Goal: Information Seeking & Learning: Learn about a topic

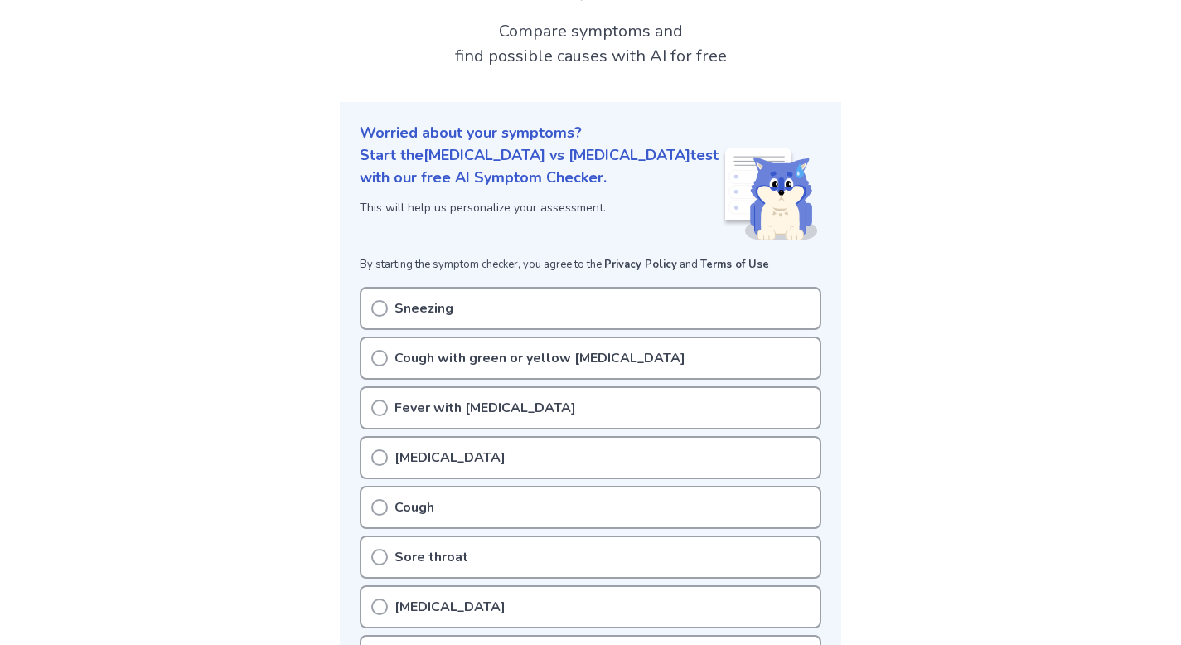
scroll to position [153, 0]
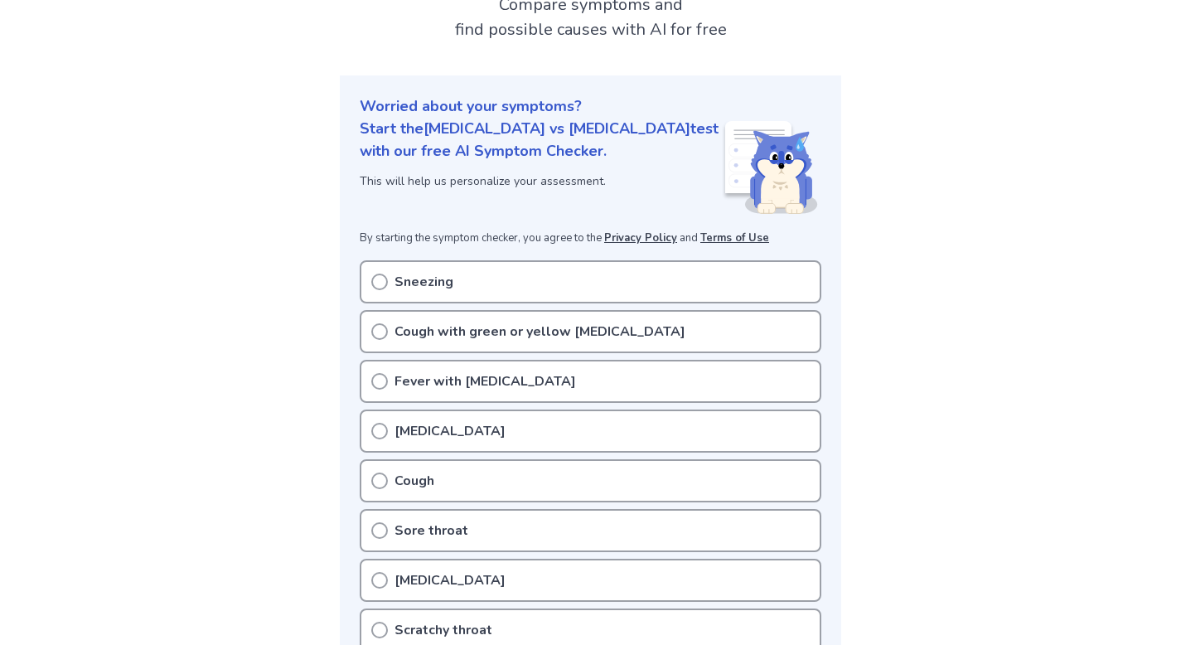
click at [381, 274] on icon at bounding box center [379, 282] width 17 height 17
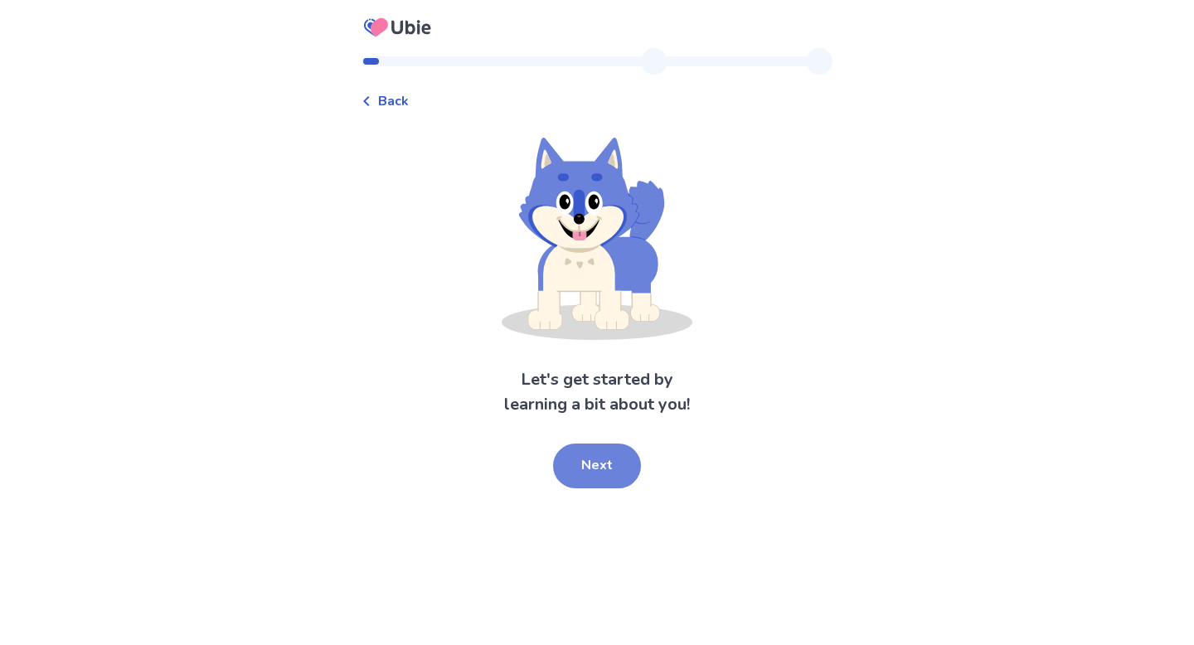
click at [577, 472] on button "Next" at bounding box center [597, 466] width 88 height 45
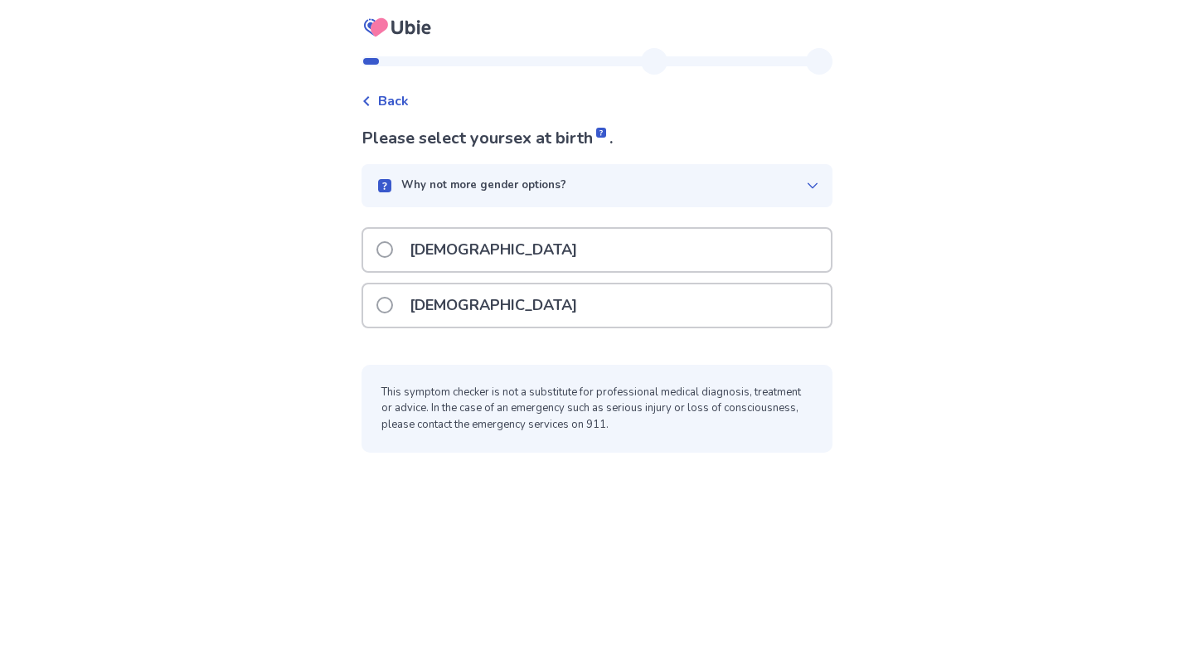
click at [390, 303] on span at bounding box center [384, 305] width 17 height 17
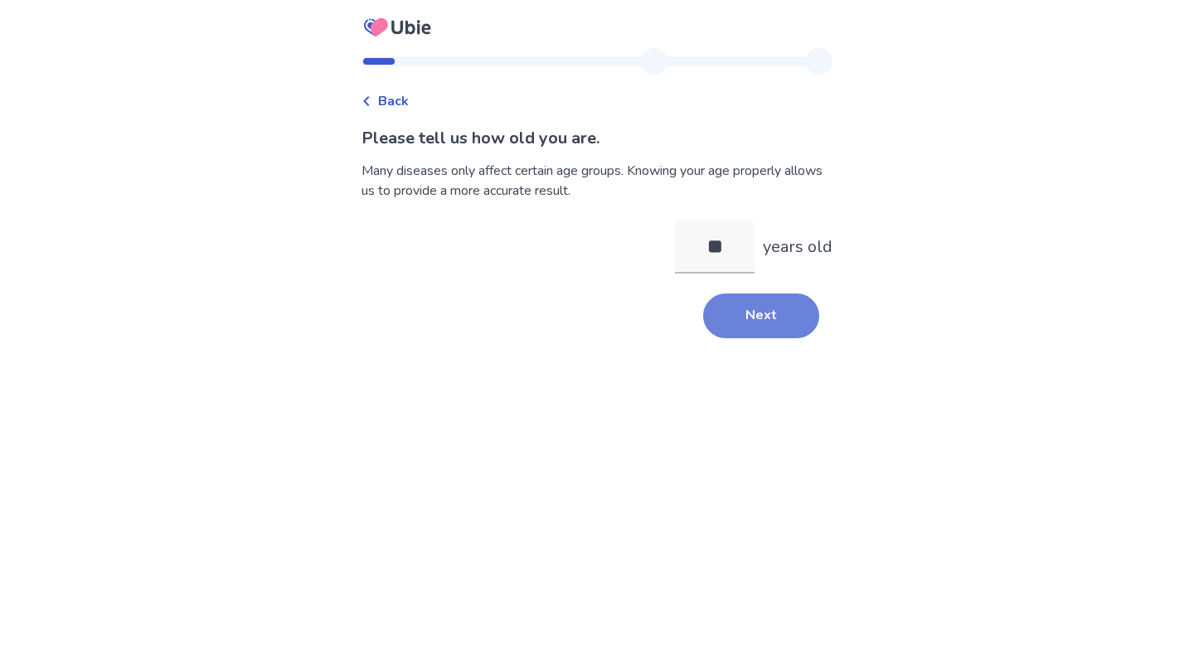
type input "**"
click at [750, 322] on button "Next" at bounding box center [761, 316] width 116 height 45
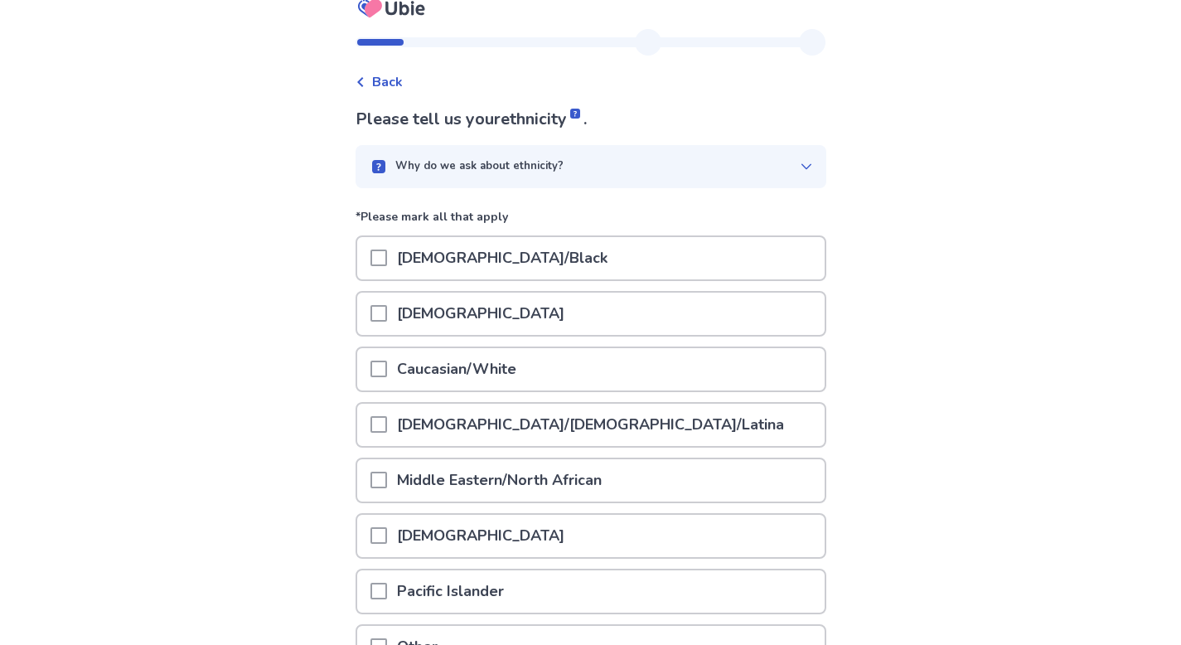
scroll to position [191, 0]
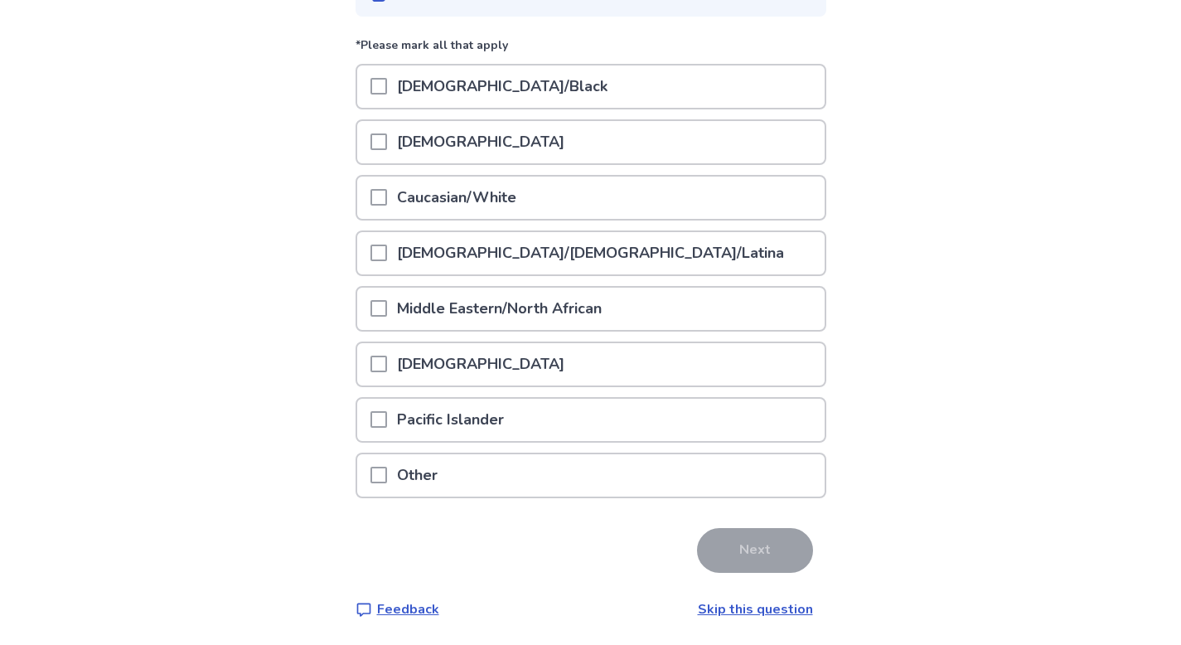
click at [387, 250] on span at bounding box center [379, 253] width 17 height 17
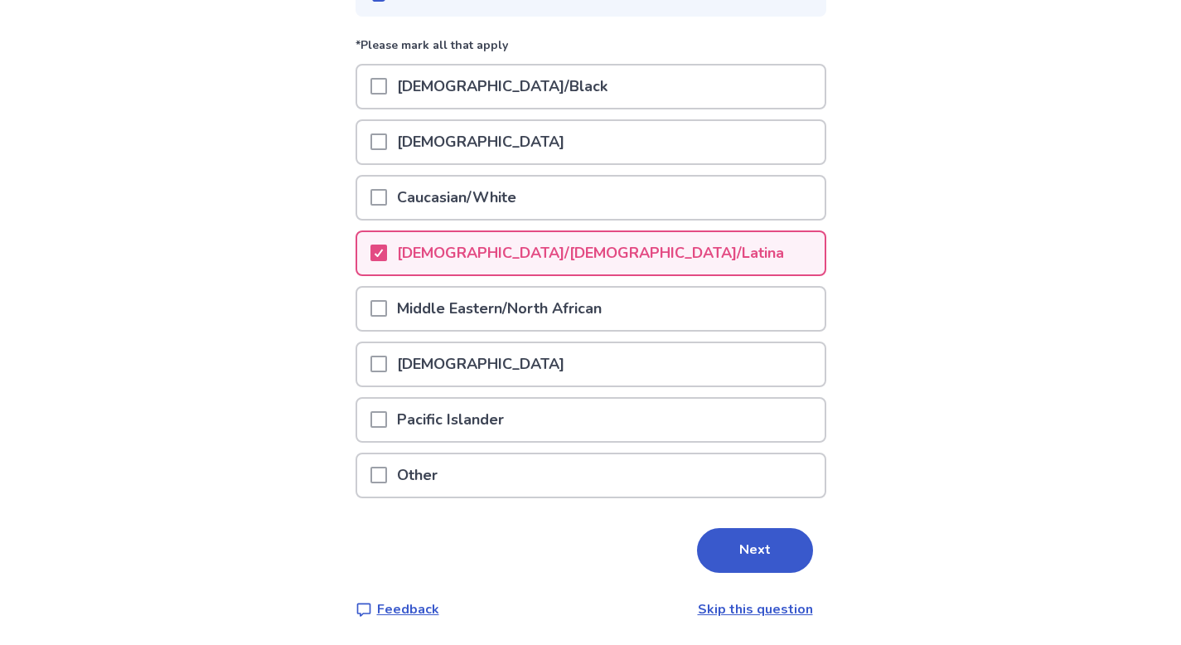
drag, startPoint x: 391, startPoint y: 199, endPoint x: 393, endPoint y: 208, distance: 9.5
click at [387, 199] on span at bounding box center [379, 197] width 17 height 17
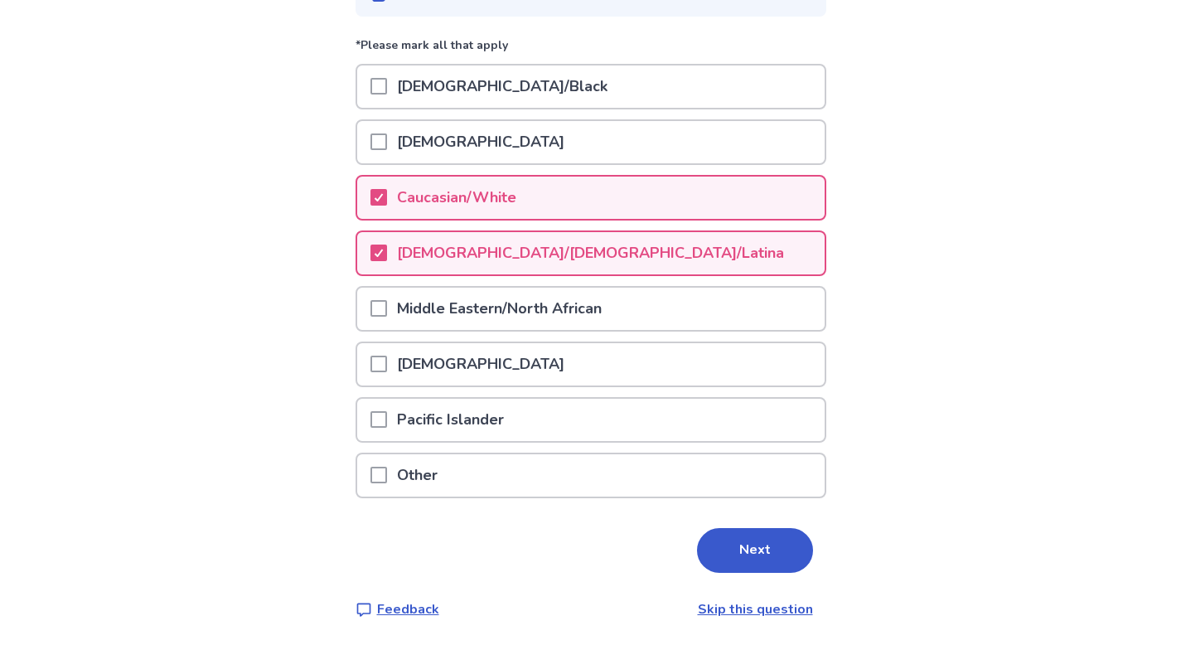
click at [383, 365] on span at bounding box center [379, 364] width 17 height 17
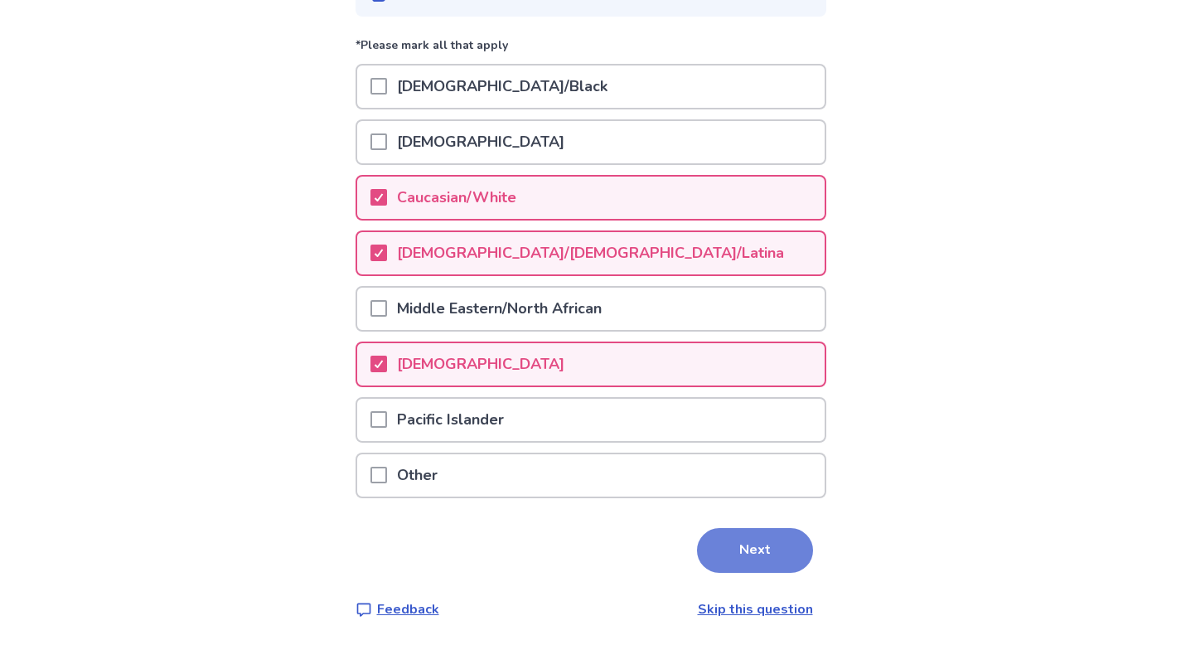
click at [736, 551] on button "Next" at bounding box center [755, 550] width 116 height 45
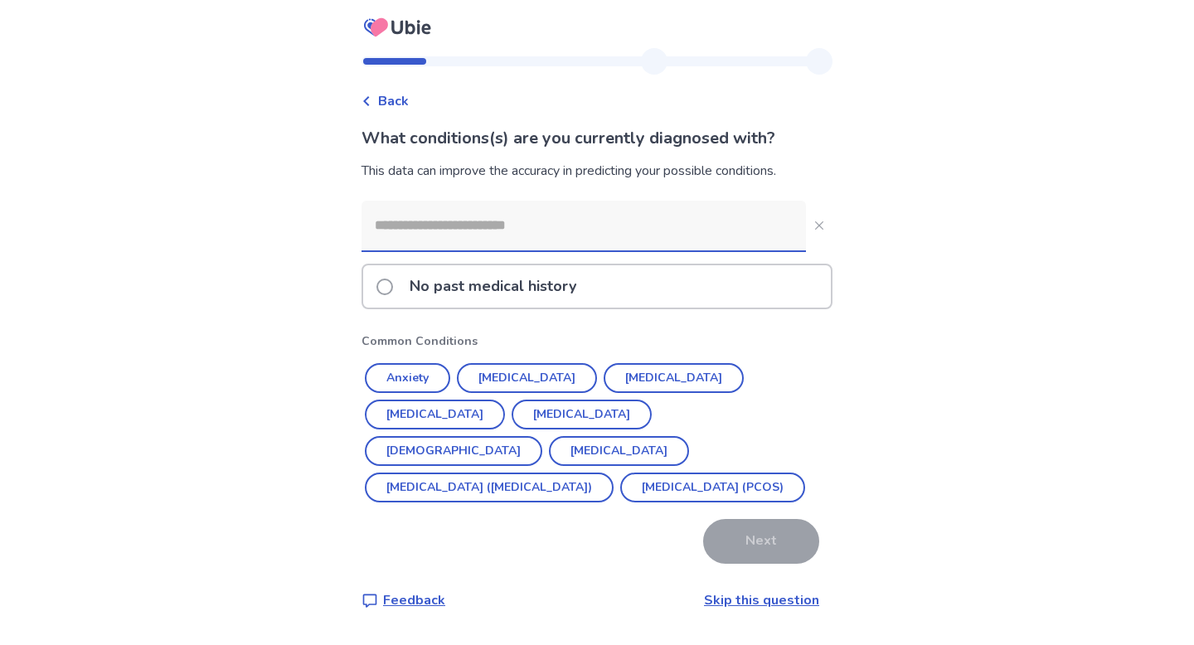
click at [533, 436] on button "[DEMOGRAPHIC_DATA]" at bounding box center [453, 451] width 177 height 30
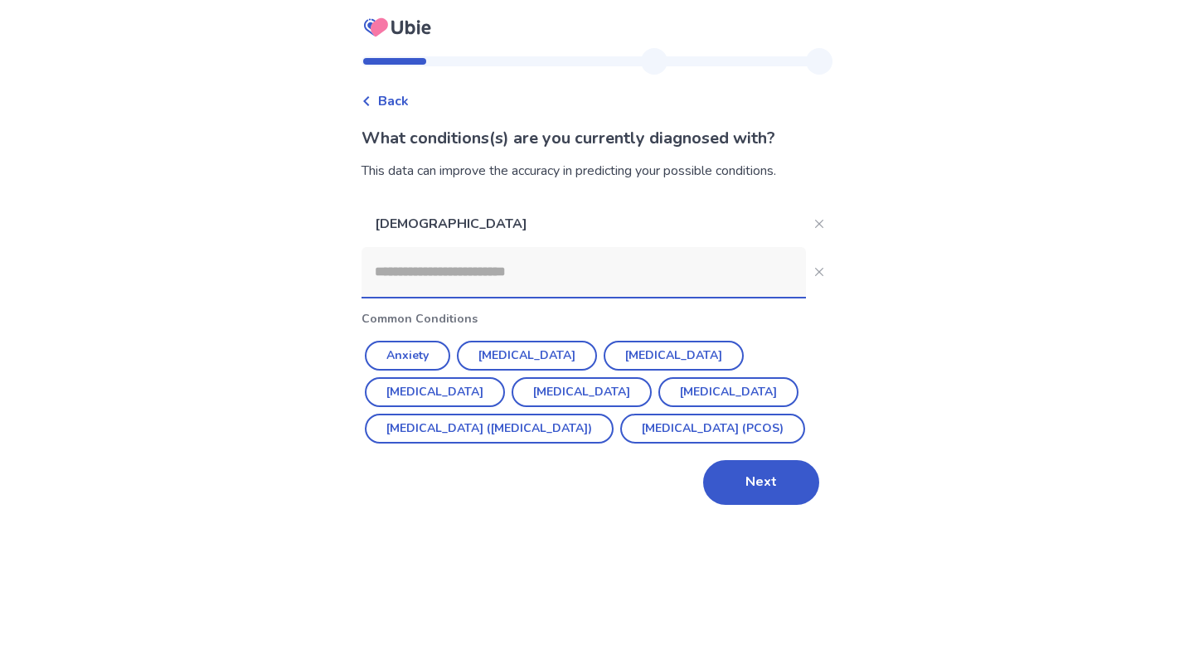
click at [406, 274] on input at bounding box center [583, 272] width 444 height 50
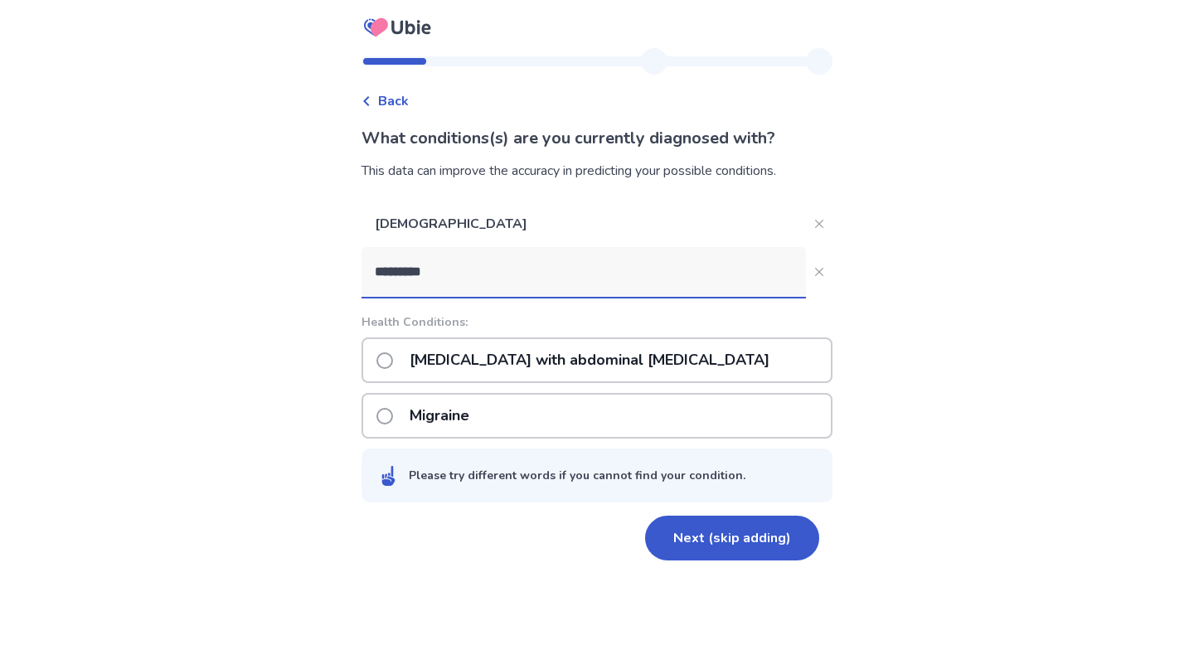
type input "*********"
click at [393, 414] on span at bounding box center [384, 416] width 17 height 17
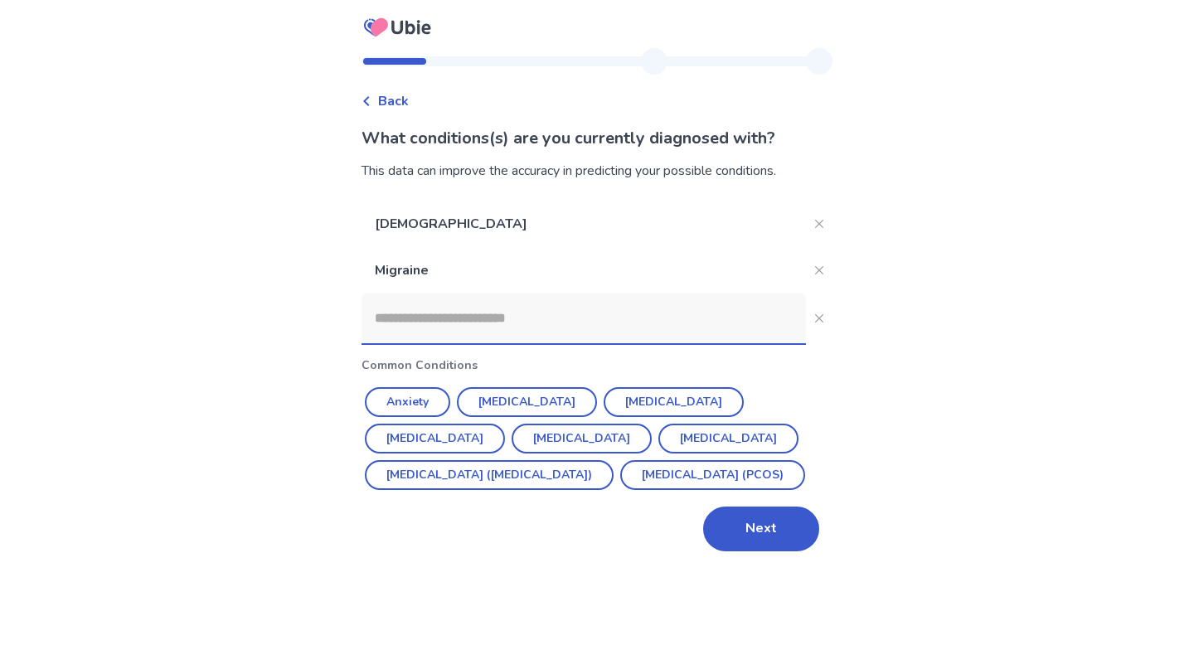
click at [443, 327] on input at bounding box center [583, 319] width 444 height 50
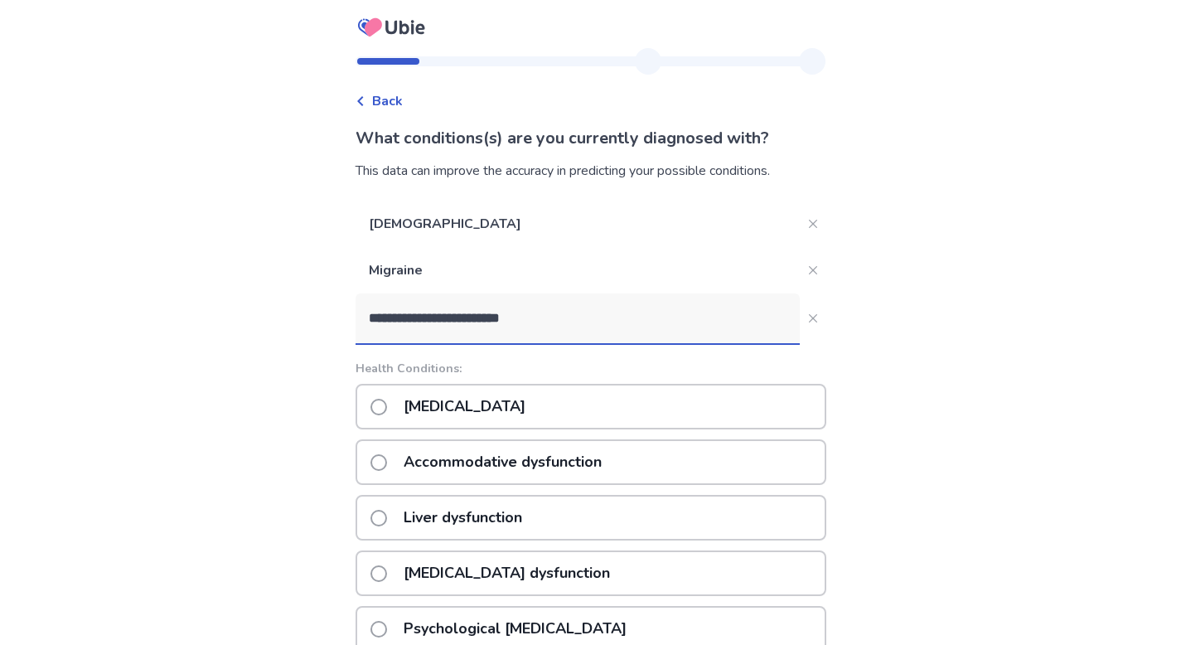
click at [406, 323] on input "**********" at bounding box center [578, 319] width 444 height 50
drag, startPoint x: 401, startPoint y: 319, endPoint x: 443, endPoint y: 319, distance: 41.5
click at [443, 319] on input "**********" at bounding box center [578, 319] width 444 height 50
drag, startPoint x: 401, startPoint y: 320, endPoint x: 360, endPoint y: 313, distance: 42.0
click at [360, 313] on div "**********" at bounding box center [590, 559] width 497 height 1023
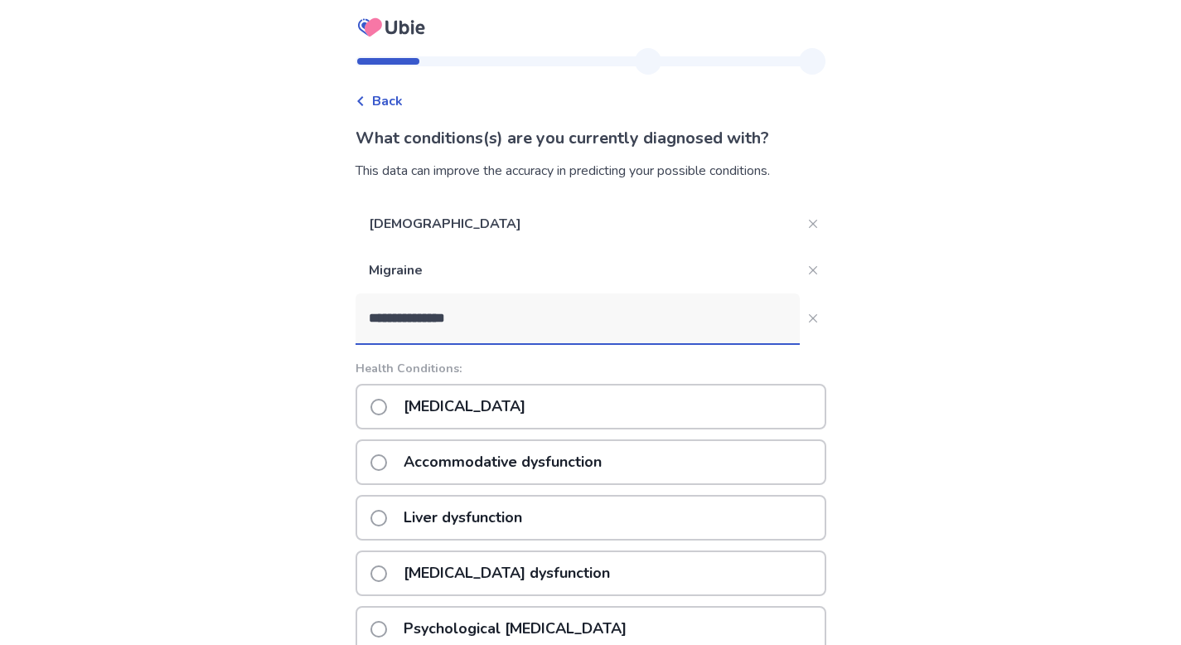
paste input "*******"
type input "**********"
click at [898, 394] on div "**********" at bounding box center [590, 535] width 1181 height 1071
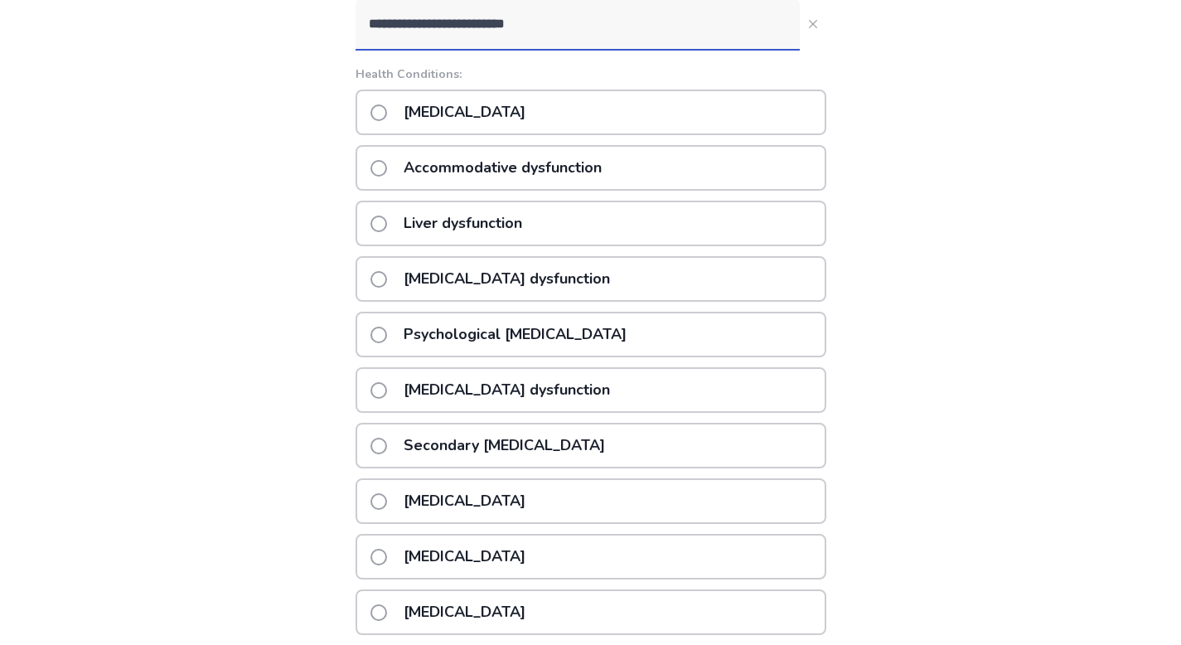
scroll to position [426, 0]
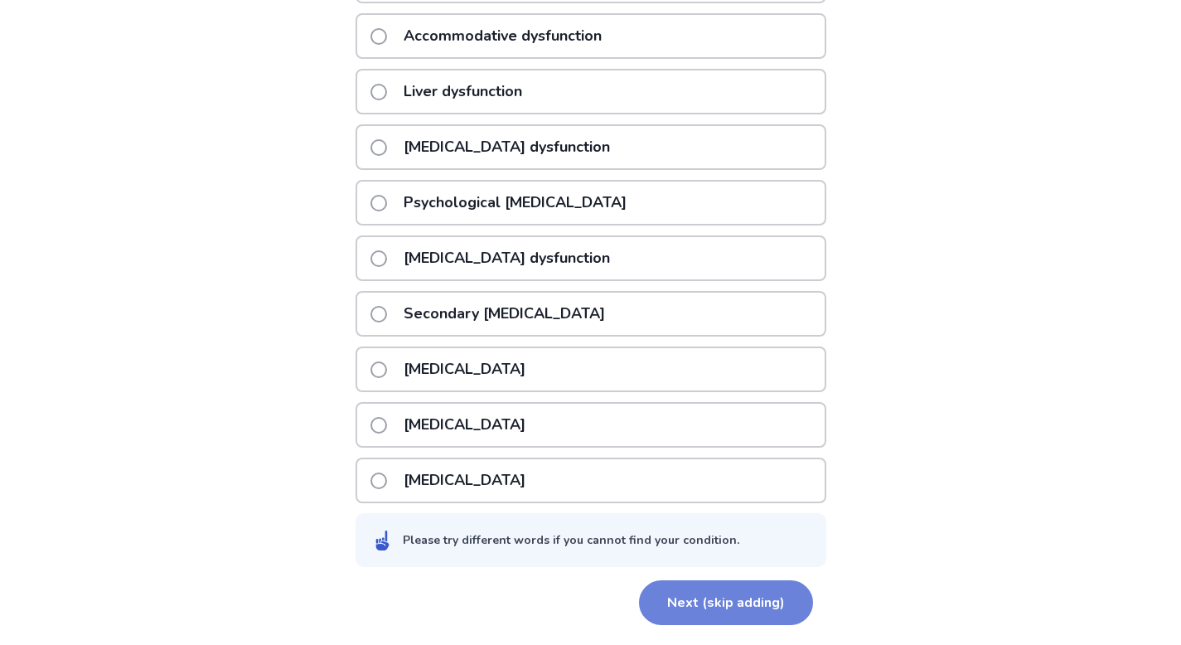
click at [729, 614] on button "Next (skip adding)" at bounding box center [726, 602] width 174 height 45
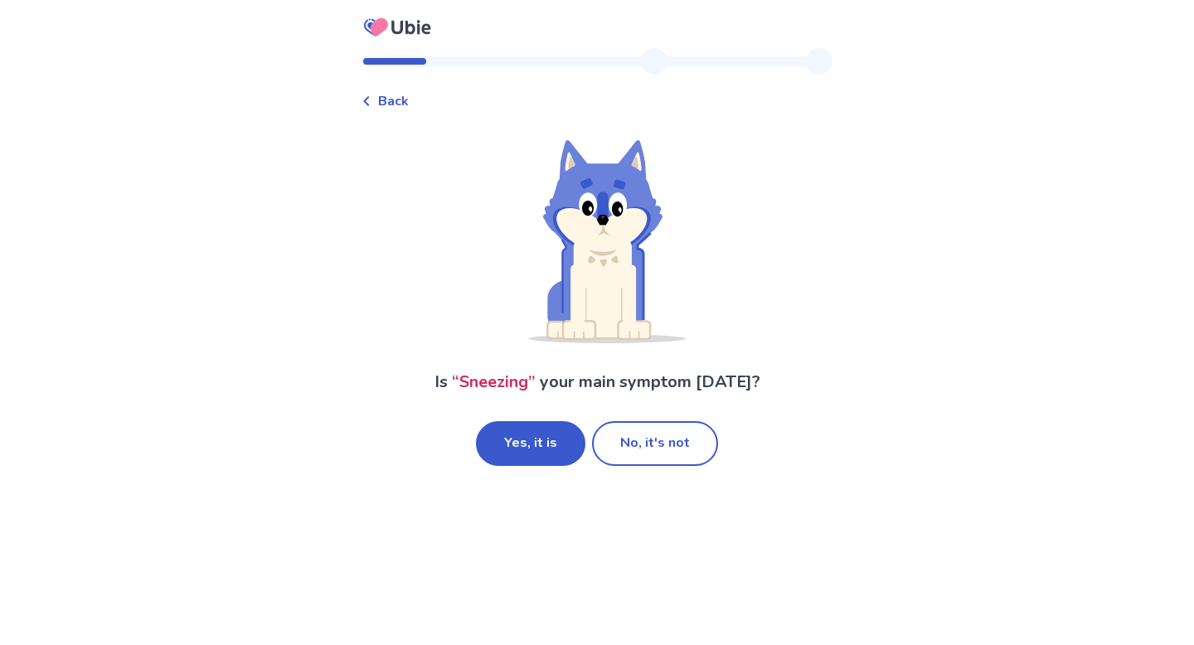
click at [513, 454] on button "Yes, it is" at bounding box center [530, 443] width 109 height 45
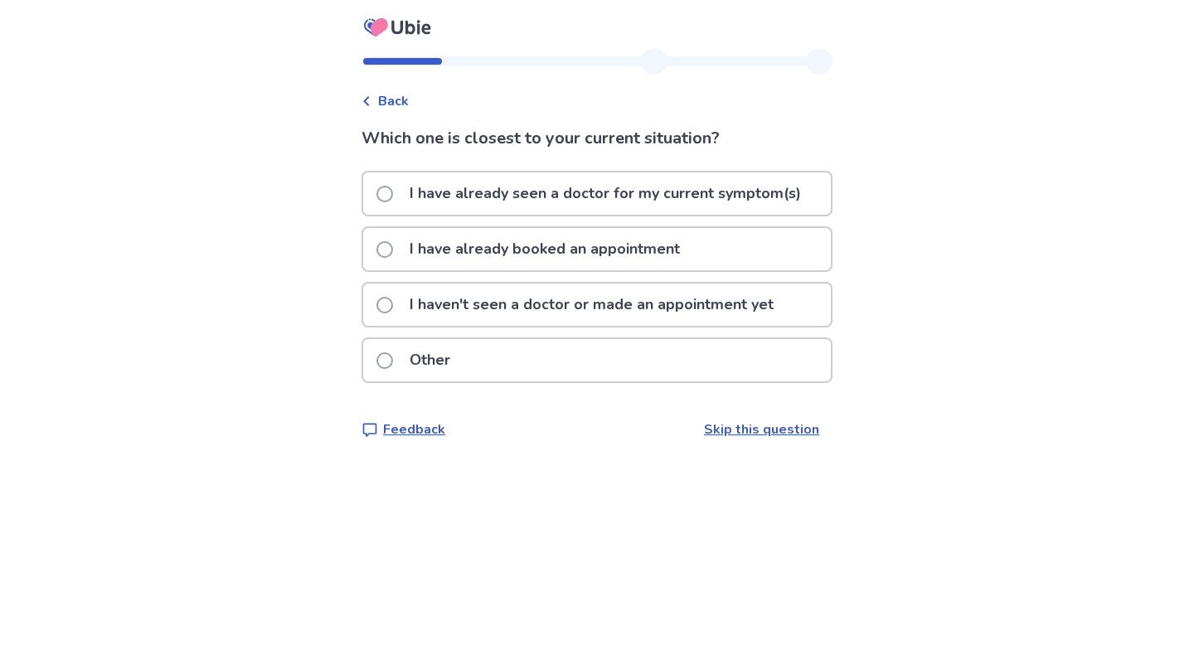
click at [384, 364] on div "Other" at bounding box center [597, 360] width 468 height 42
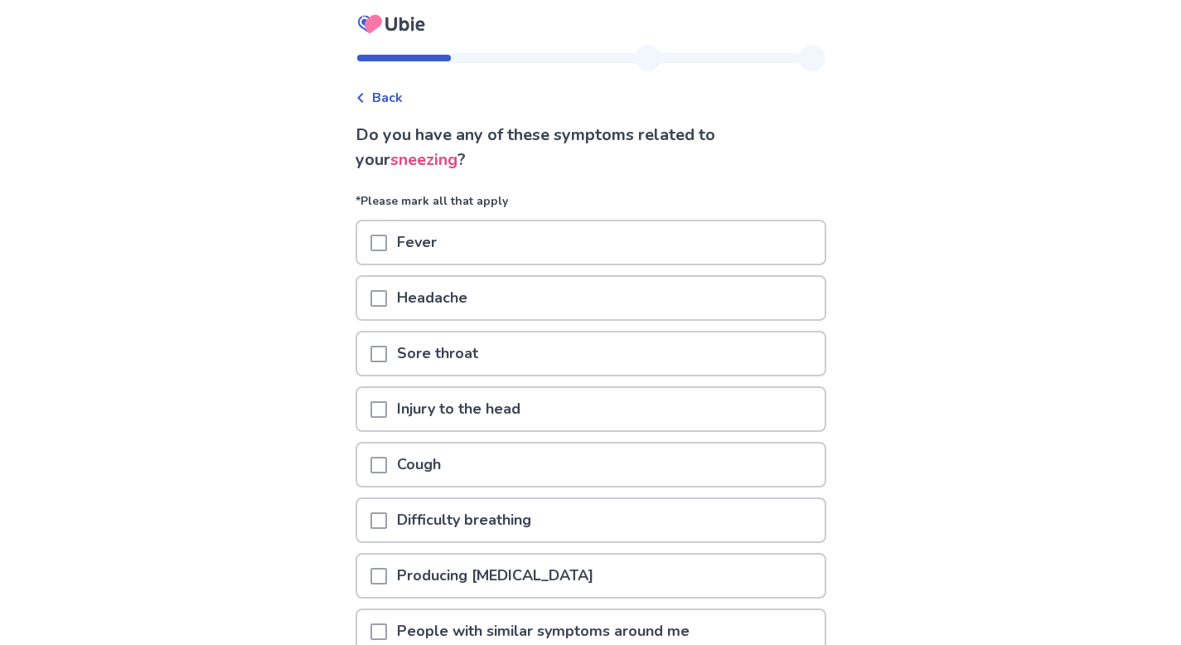
scroll to position [32, 0]
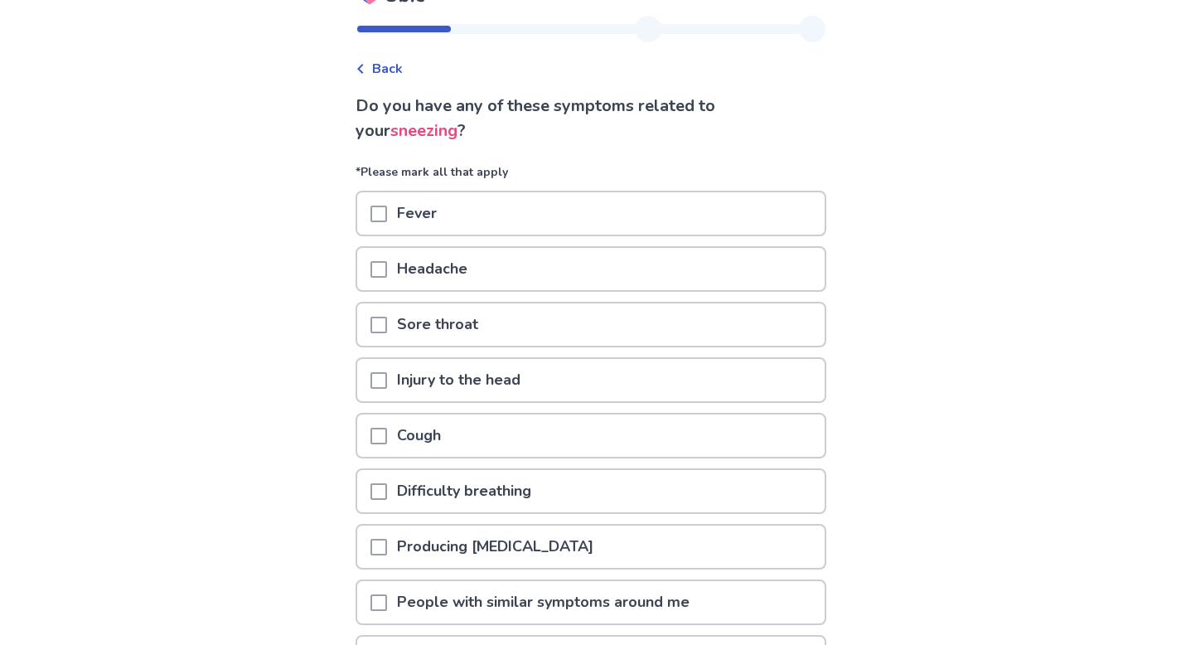
click at [387, 324] on span at bounding box center [379, 325] width 17 height 17
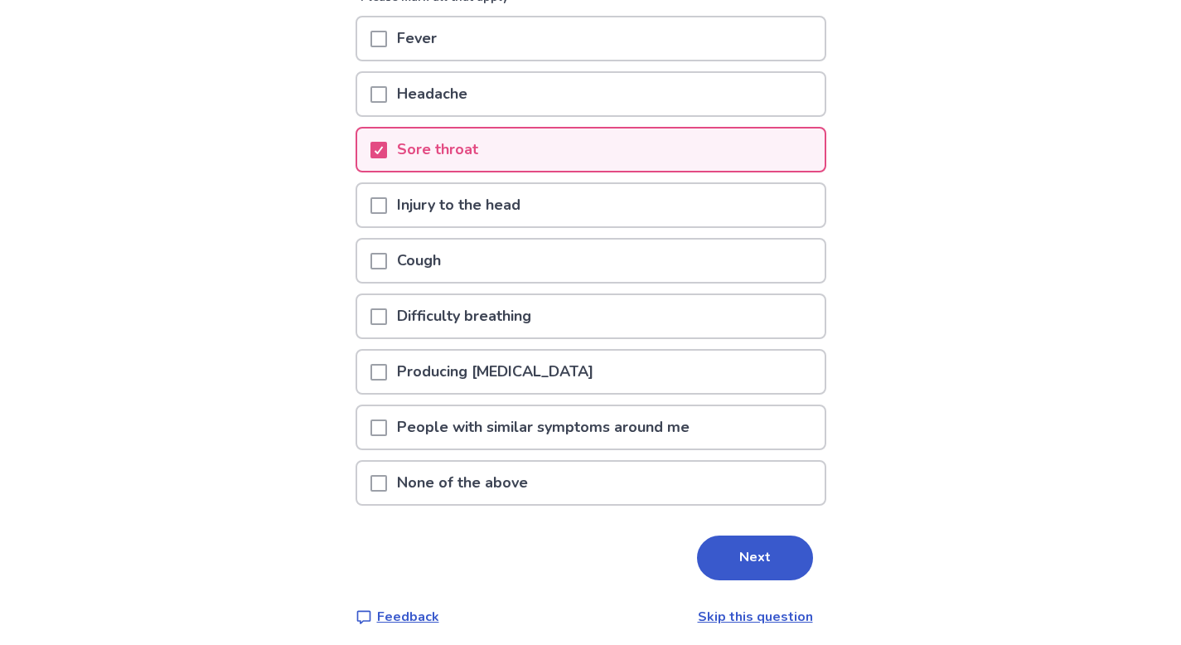
scroll to position [216, 0]
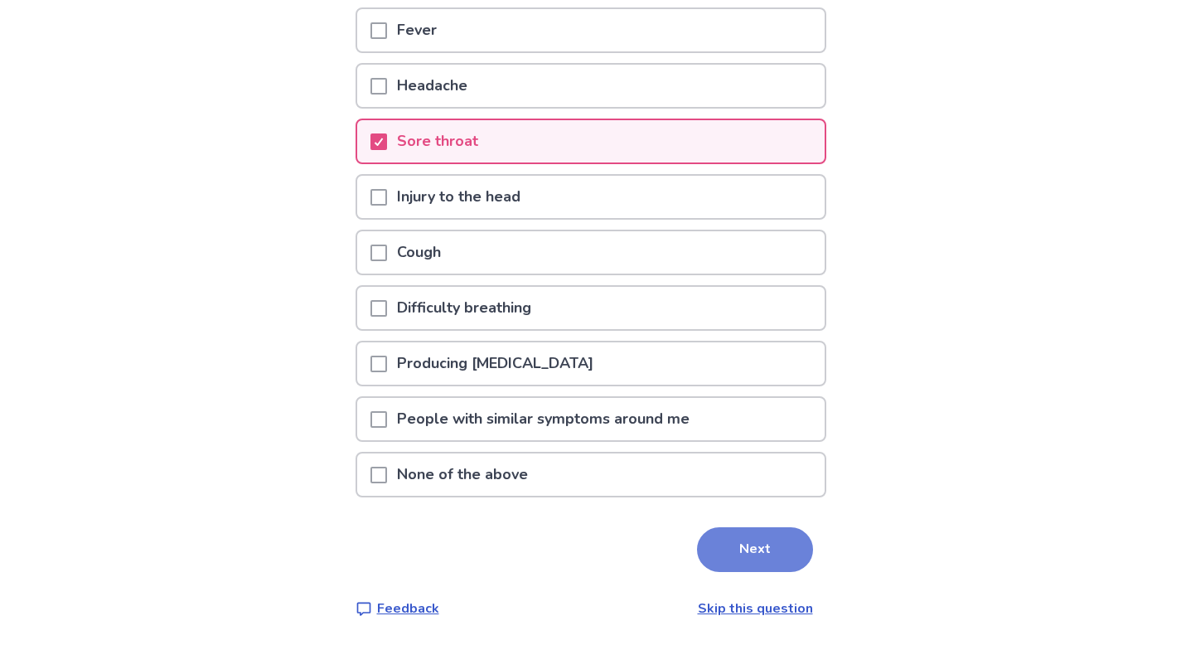
click at [706, 537] on button "Next" at bounding box center [755, 549] width 116 height 45
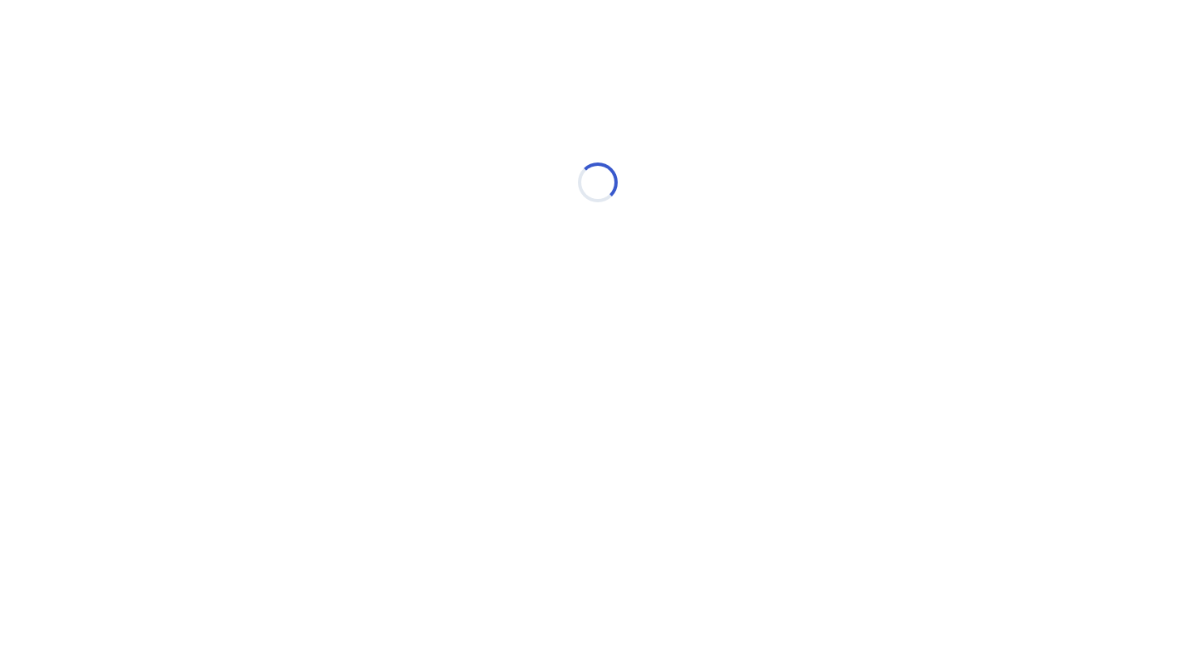
scroll to position [0, 0]
select select "*"
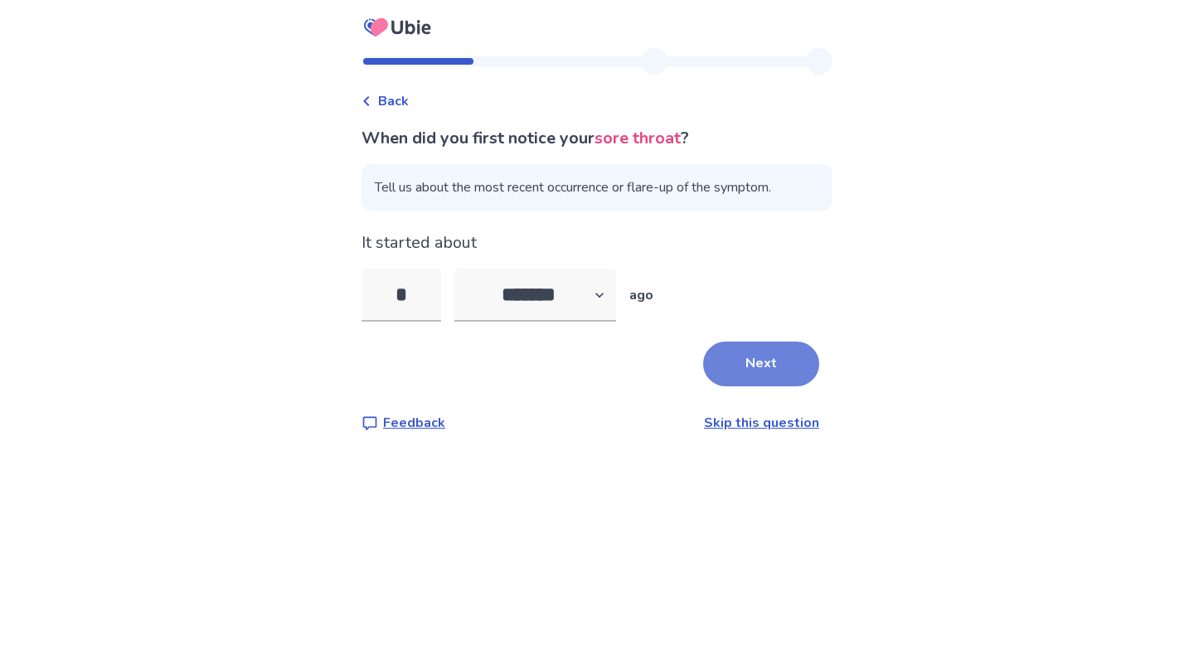
type input "*"
click at [759, 357] on button "Next" at bounding box center [761, 364] width 116 height 45
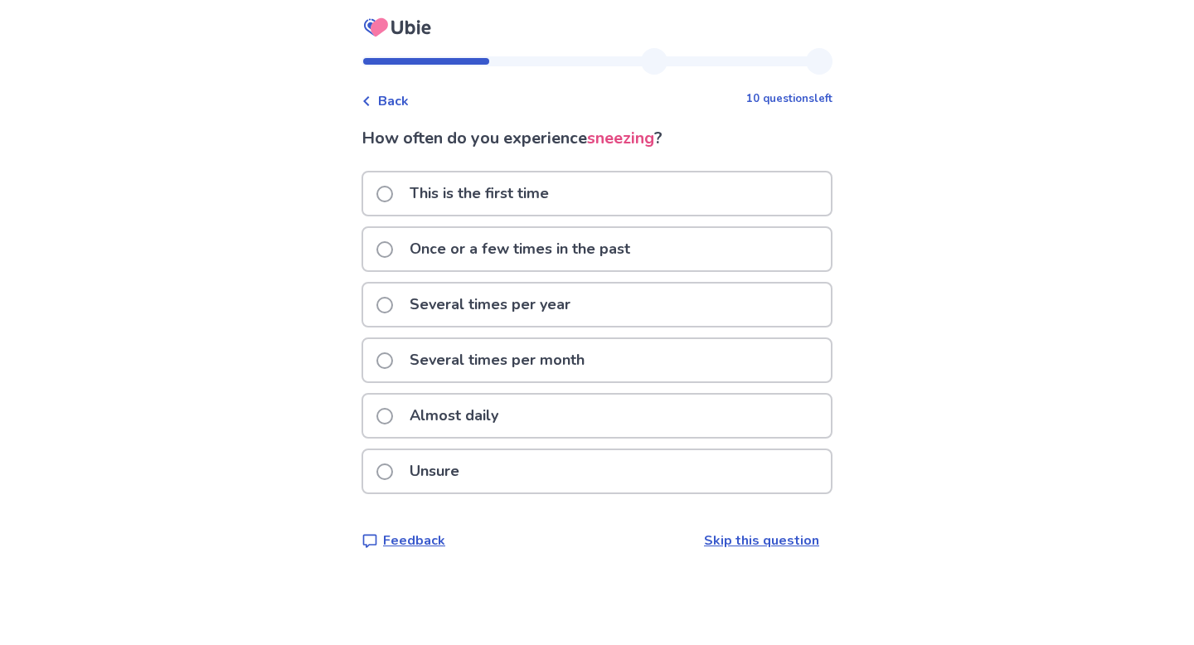
click at [393, 306] on span at bounding box center [384, 305] width 17 height 17
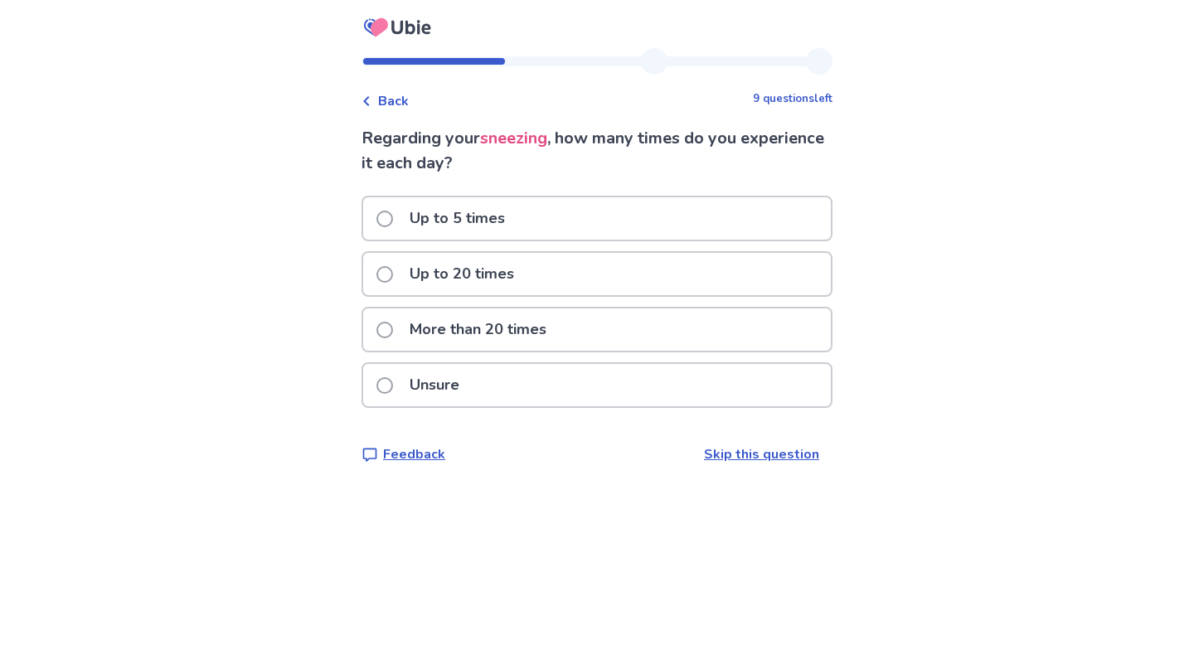
click at [393, 334] on span at bounding box center [384, 330] width 17 height 17
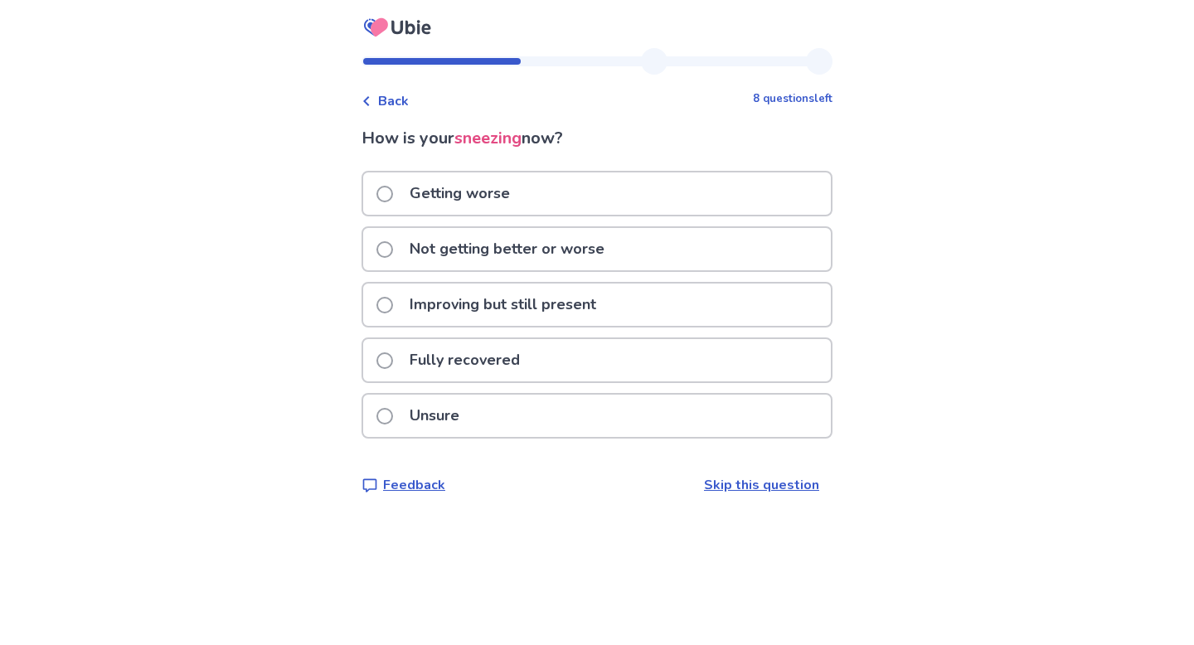
click at [393, 303] on span at bounding box center [384, 305] width 17 height 17
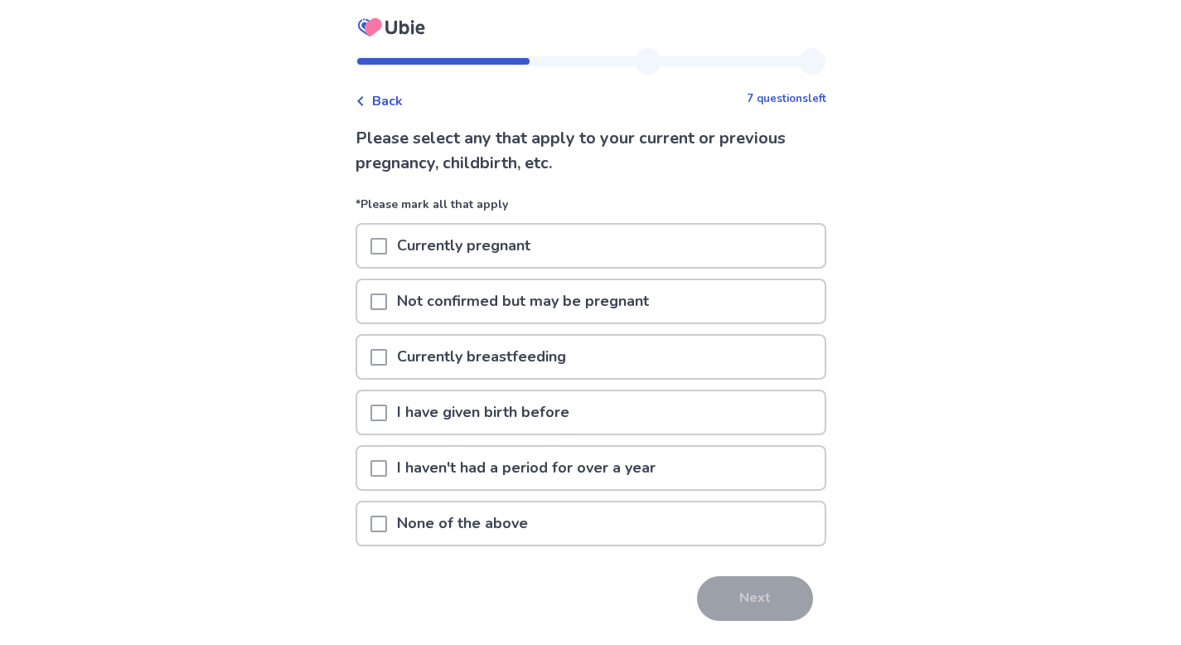
click at [386, 413] on span at bounding box center [379, 413] width 17 height 17
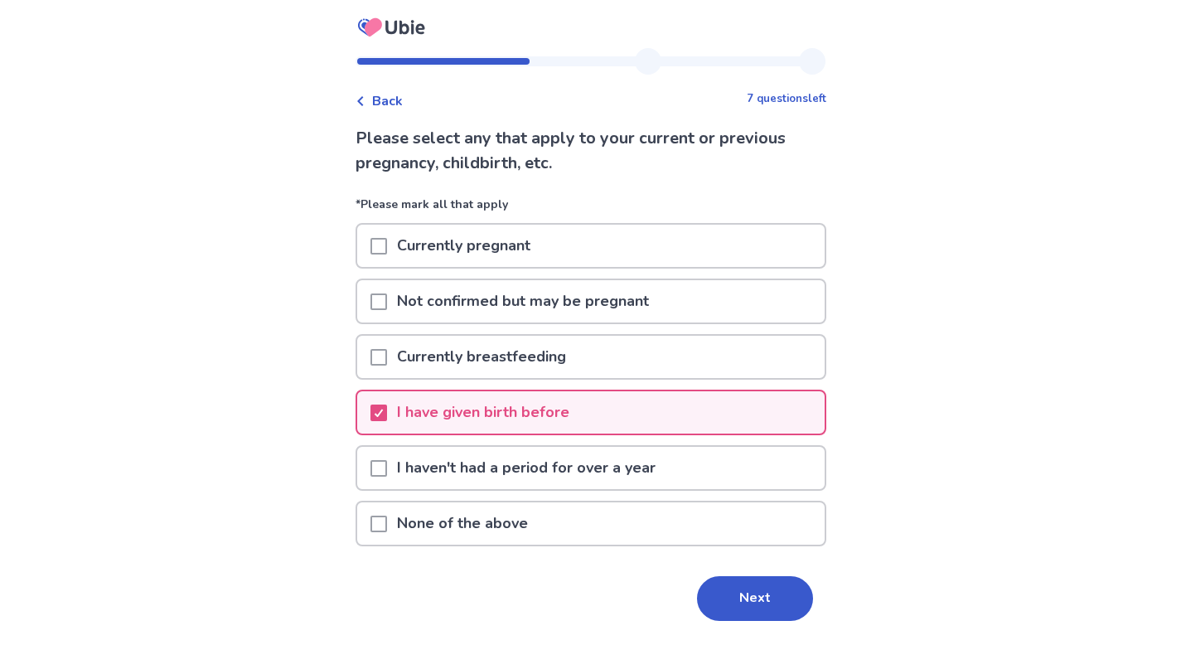
click at [755, 600] on button "Next" at bounding box center [755, 598] width 116 height 45
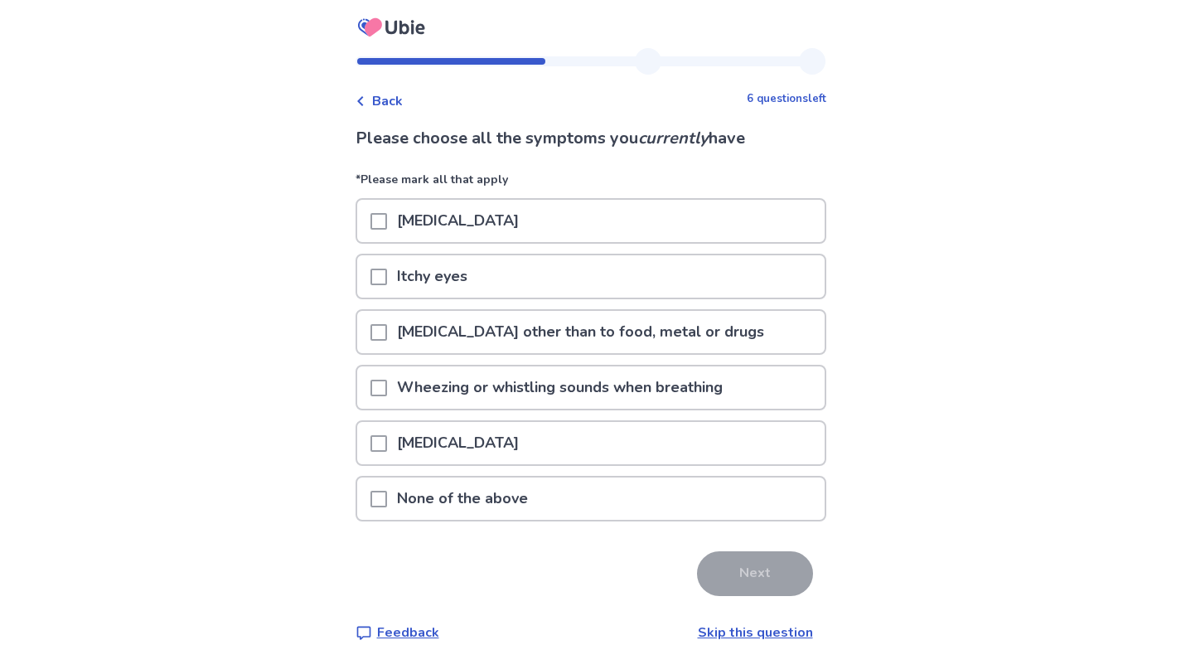
click at [387, 220] on span at bounding box center [379, 221] width 17 height 17
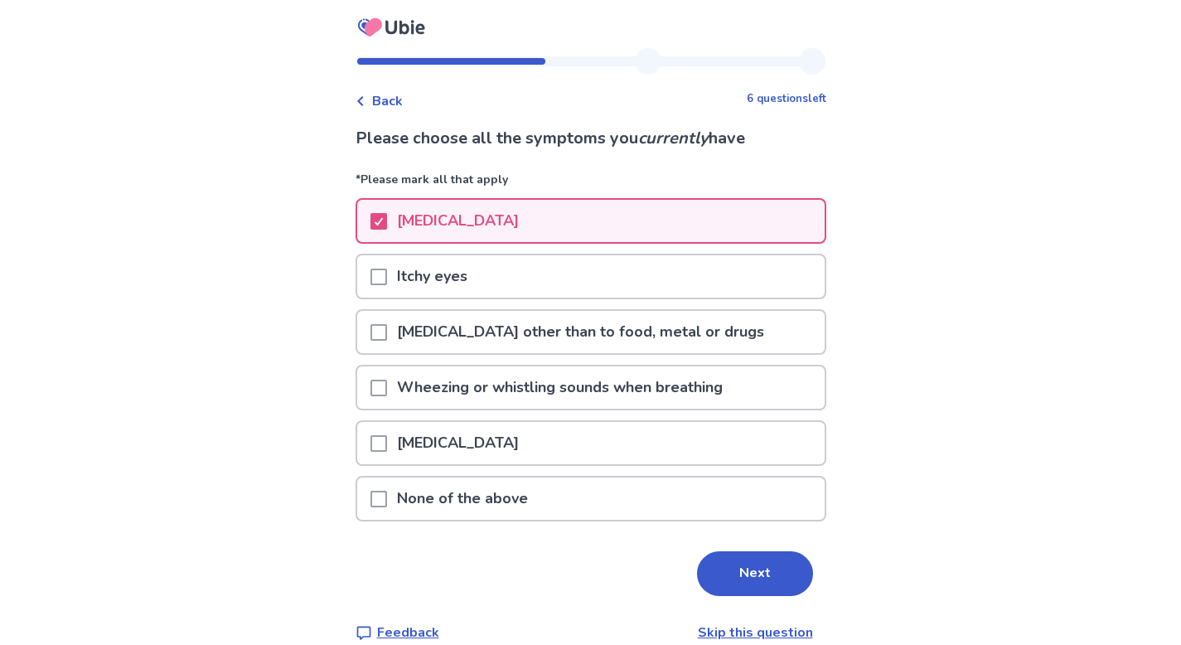
drag, startPoint x: 385, startPoint y: 443, endPoint x: 369, endPoint y: 402, distance: 43.6
click at [385, 443] on span at bounding box center [379, 443] width 17 height 17
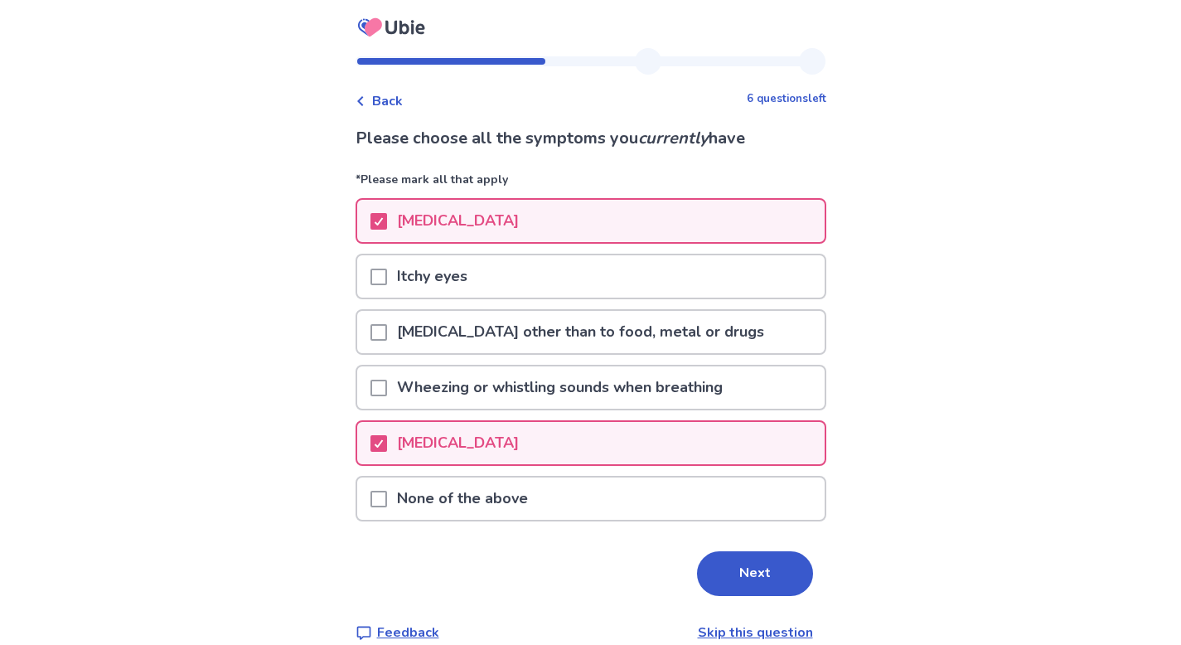
click at [779, 579] on button "Next" at bounding box center [755, 573] width 116 height 45
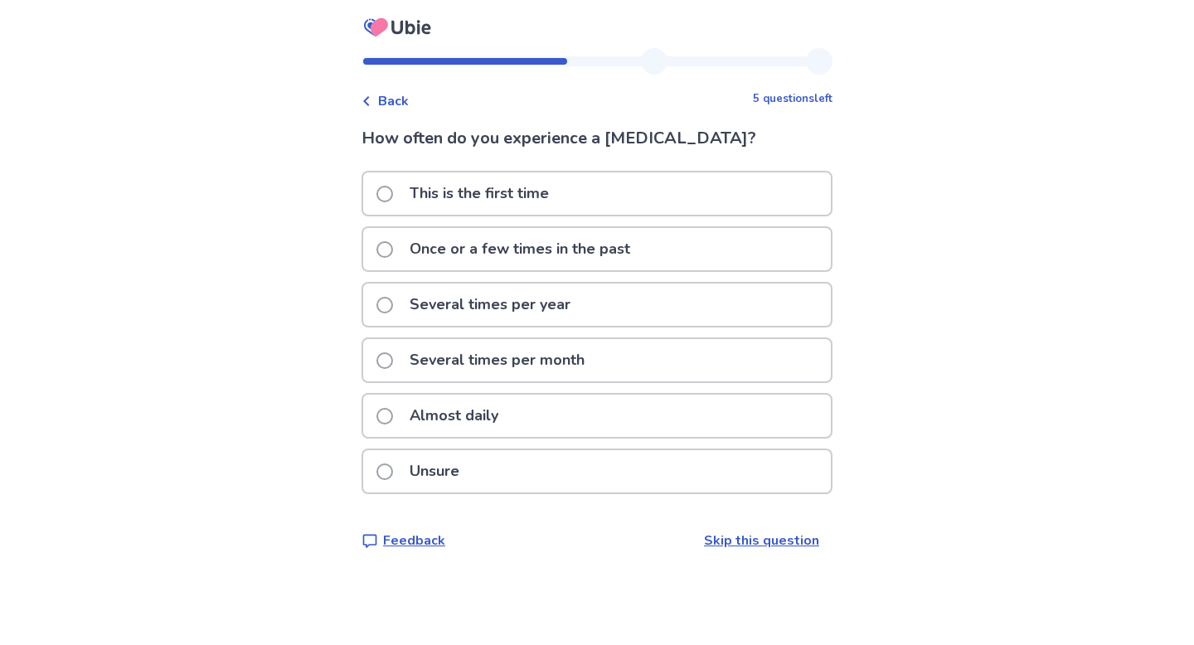
click at [393, 304] on span at bounding box center [384, 305] width 17 height 17
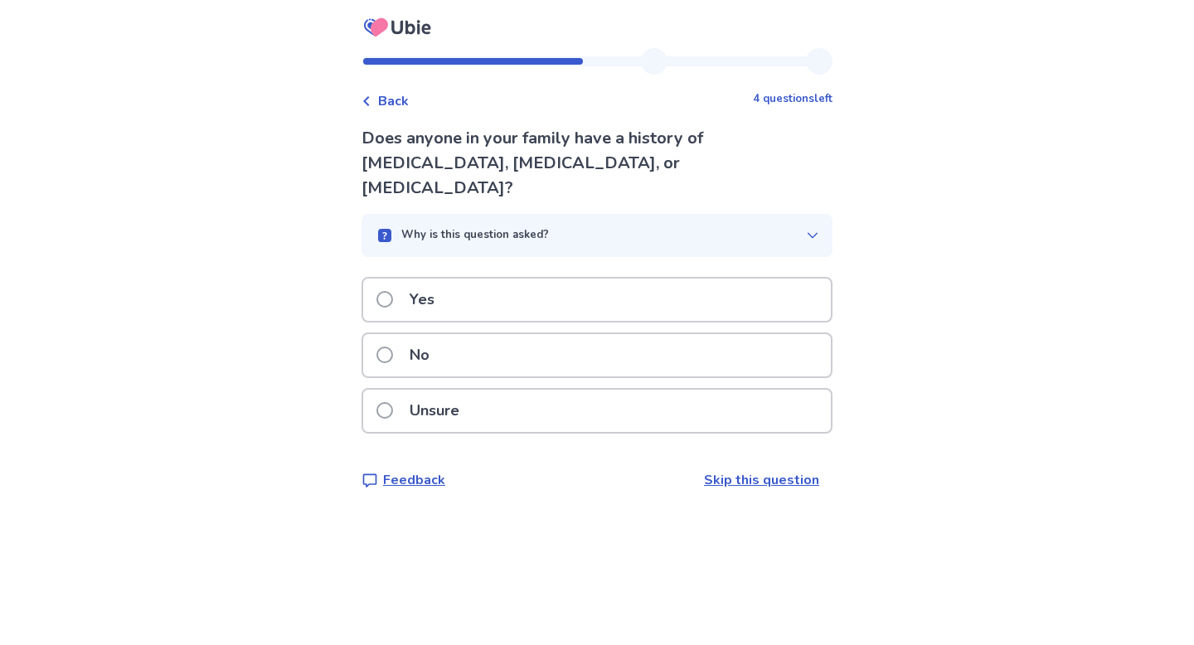
click at [393, 291] on span at bounding box center [384, 299] width 17 height 17
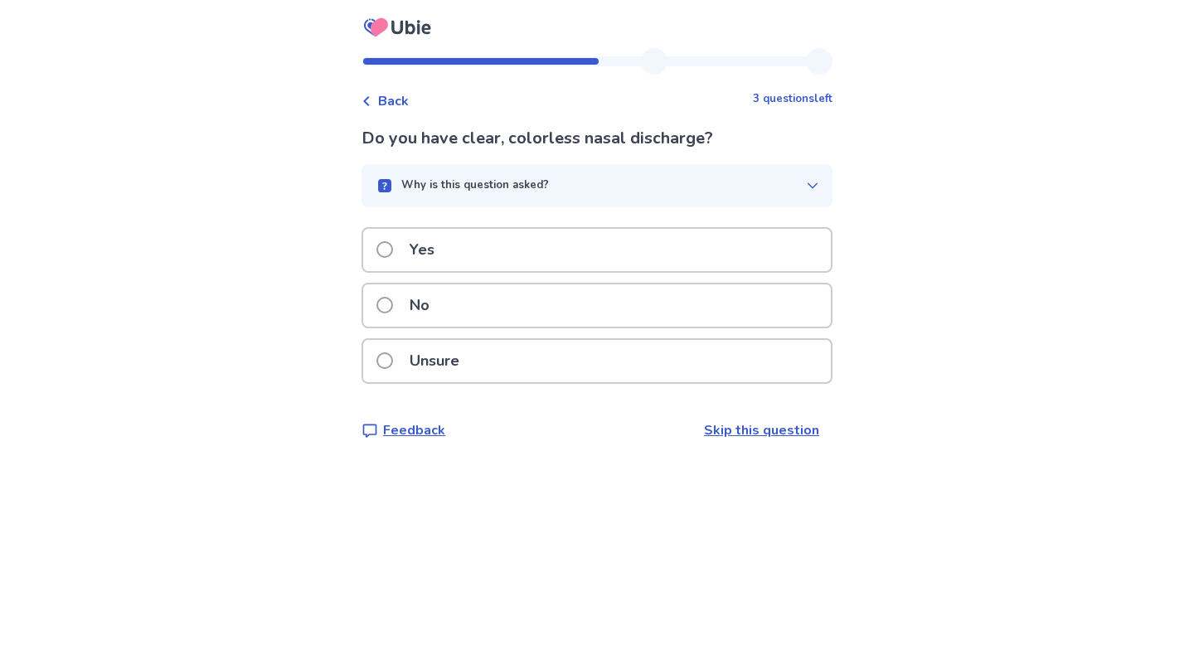
click at [393, 254] on span at bounding box center [384, 249] width 17 height 17
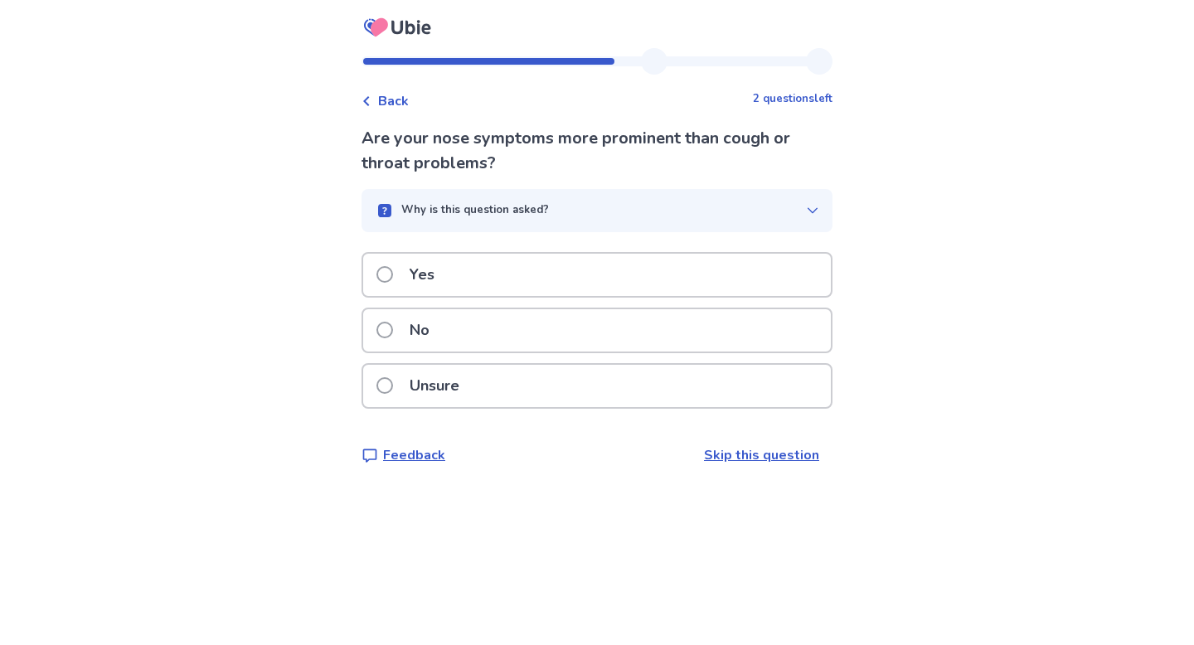
click at [393, 277] on span at bounding box center [384, 274] width 17 height 17
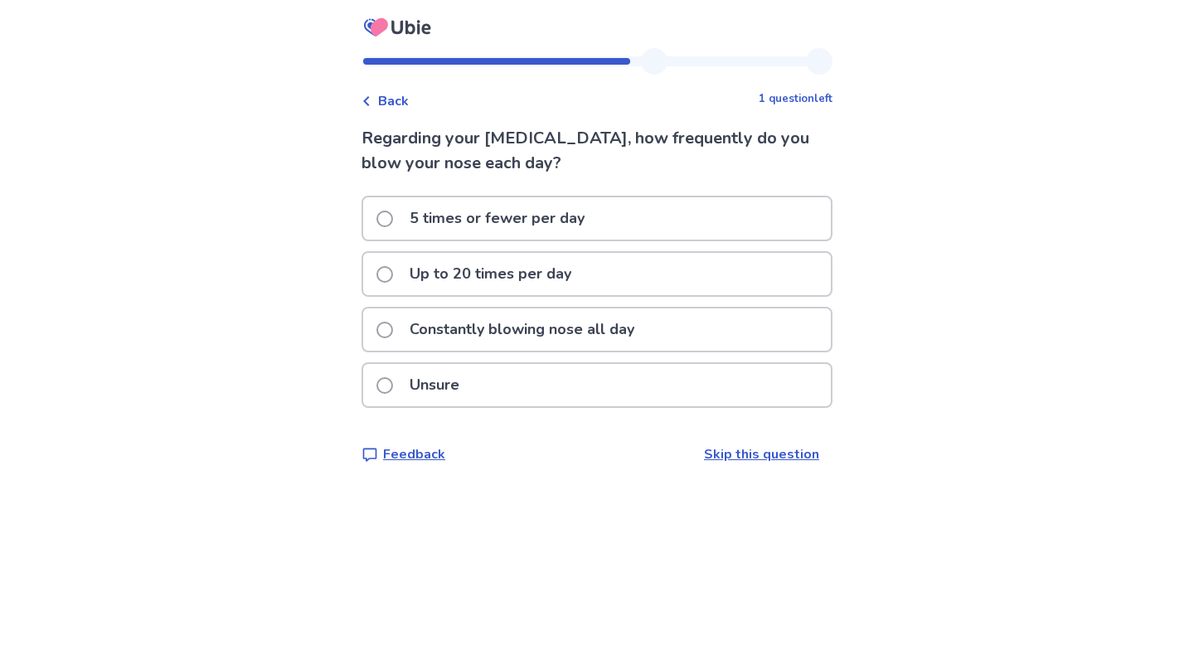
click at [393, 329] on span at bounding box center [384, 330] width 17 height 17
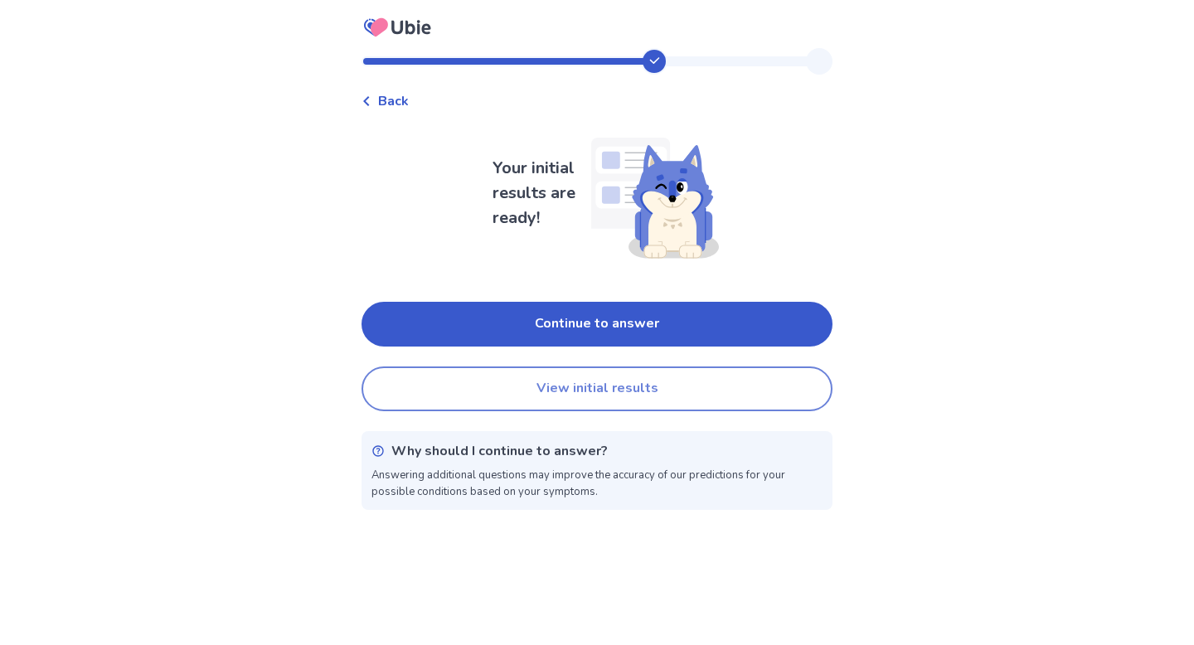
click at [637, 390] on button "View initial results" at bounding box center [596, 388] width 471 height 45
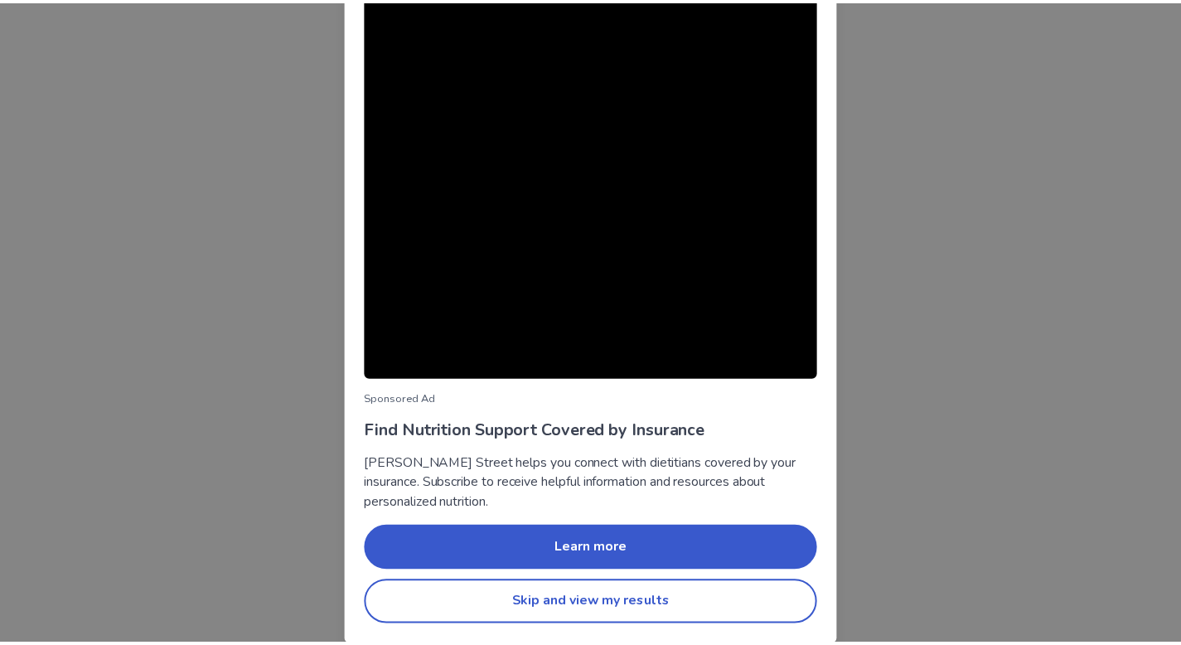
scroll to position [45, 0]
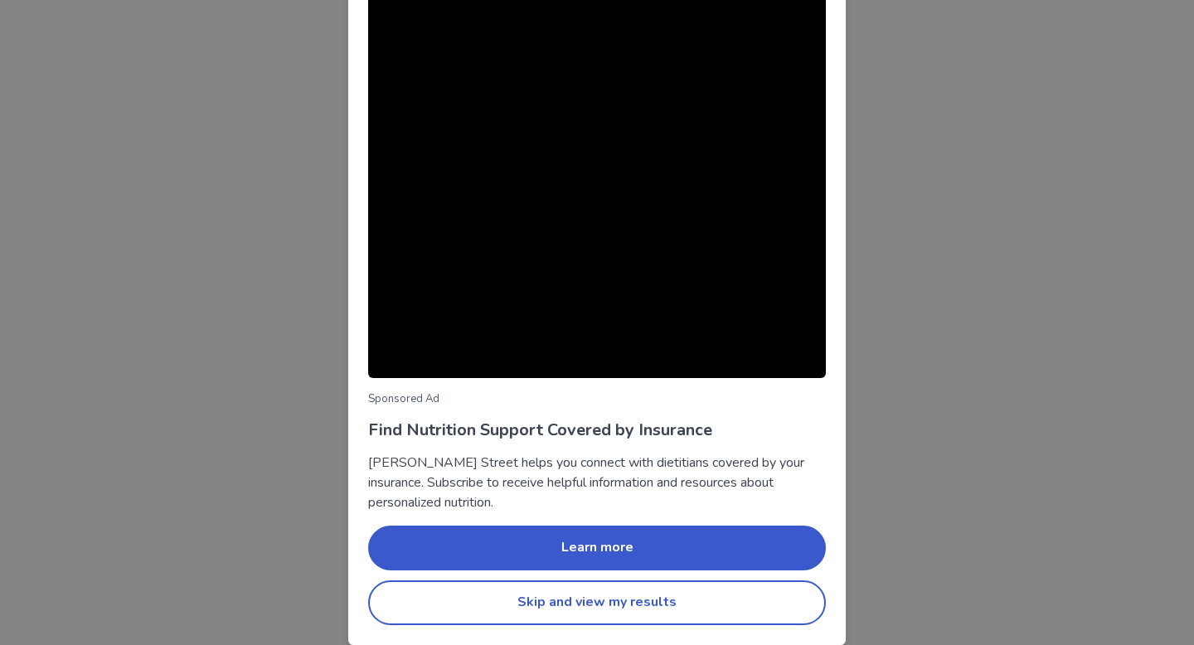
click at [679, 605] on button "Skip and view my results" at bounding box center [597, 602] width 458 height 45
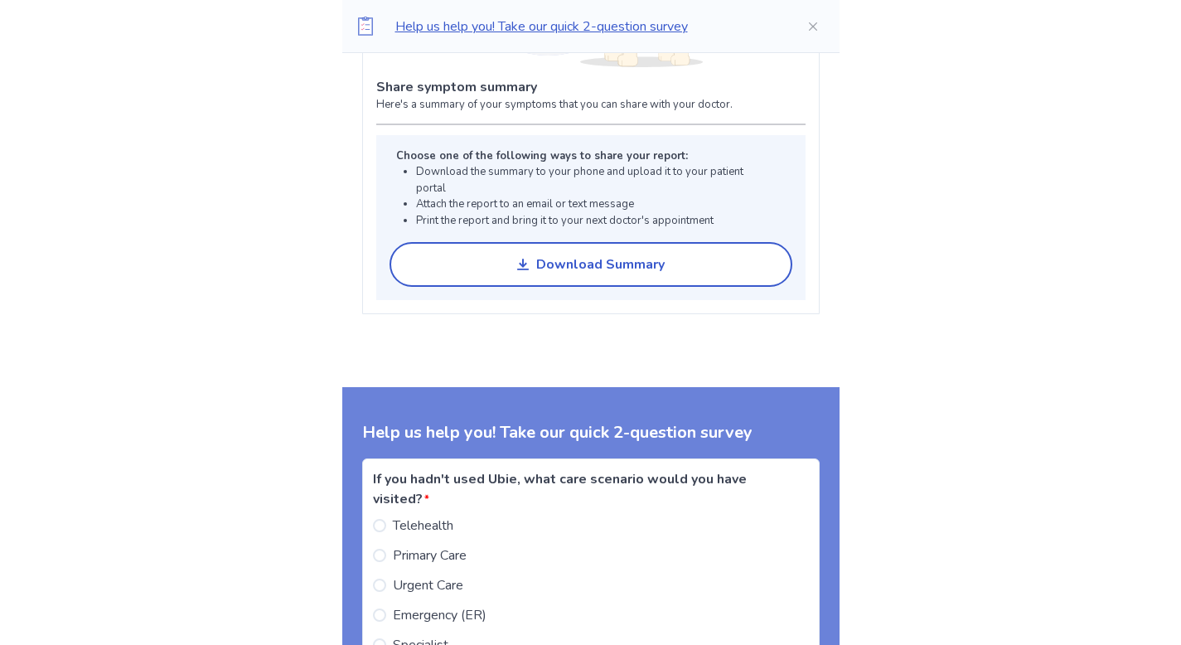
scroll to position [1364, 0]
